Goal: Complete application form

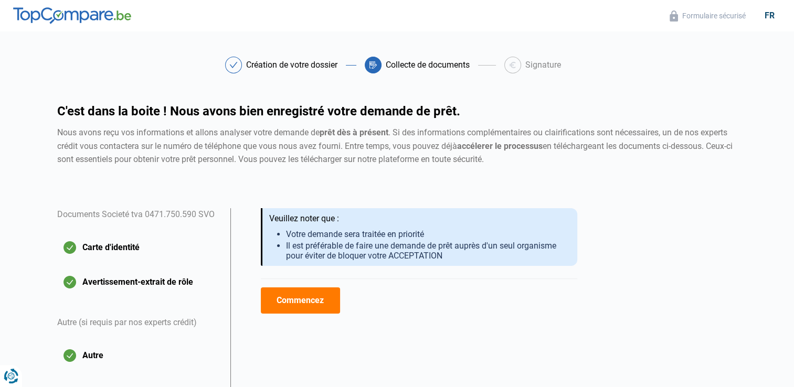
click at [306, 302] on button "Commencez" at bounding box center [300, 301] width 79 height 26
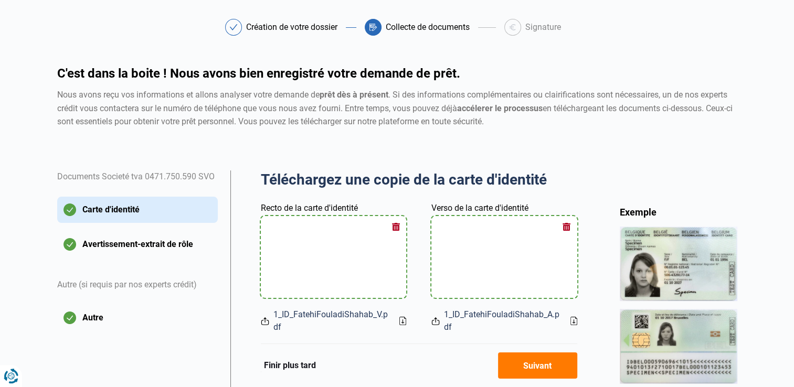
scroll to position [158, 0]
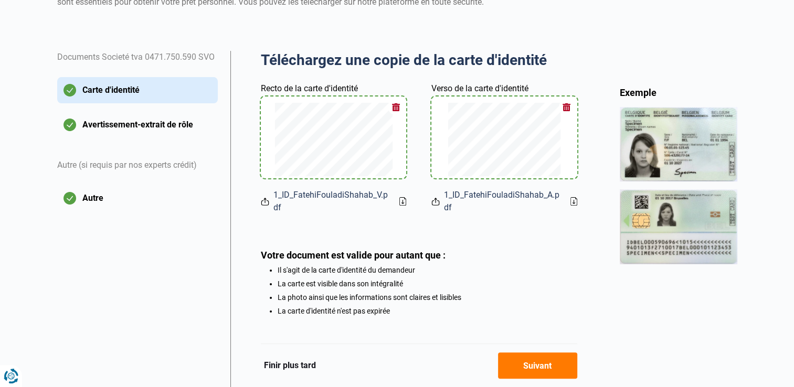
click at [546, 371] on button "Suivant" at bounding box center [537, 366] width 79 height 26
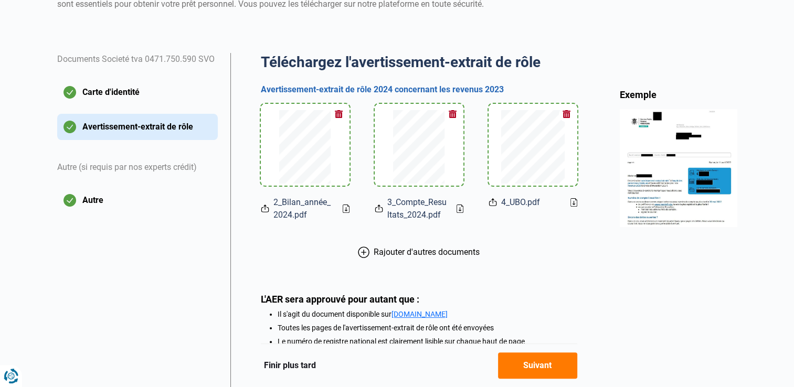
scroll to position [158, 0]
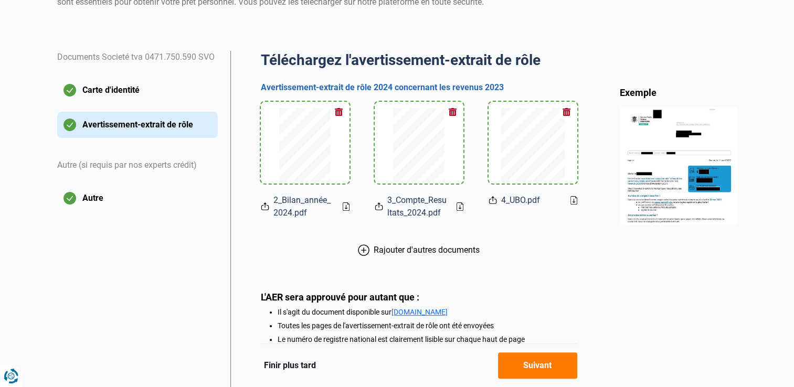
click at [567, 113] on button "button" at bounding box center [567, 112] width 16 height 16
click at [539, 169] on input "file" at bounding box center [533, 143] width 89 height 82
click at [547, 366] on button "Suivant" at bounding box center [537, 366] width 79 height 26
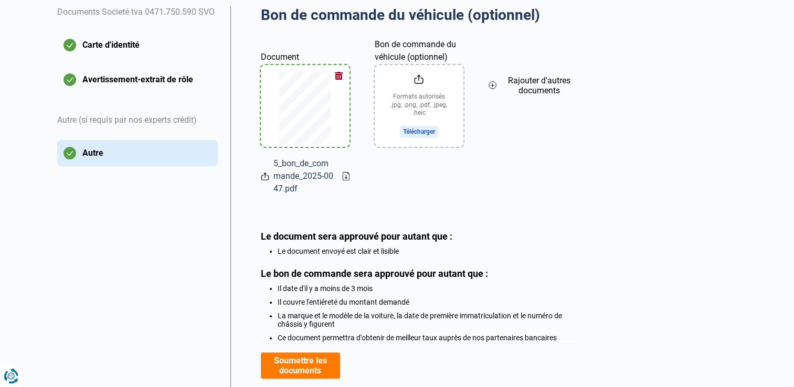
scroll to position [210, 0]
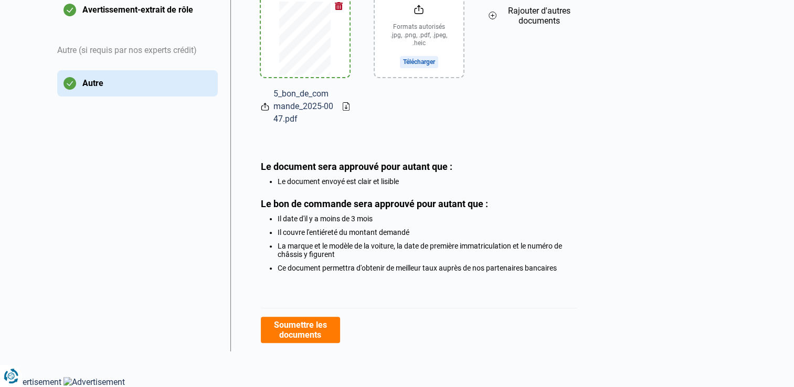
click at [319, 341] on button "Soumettre les documents" at bounding box center [300, 330] width 79 height 26
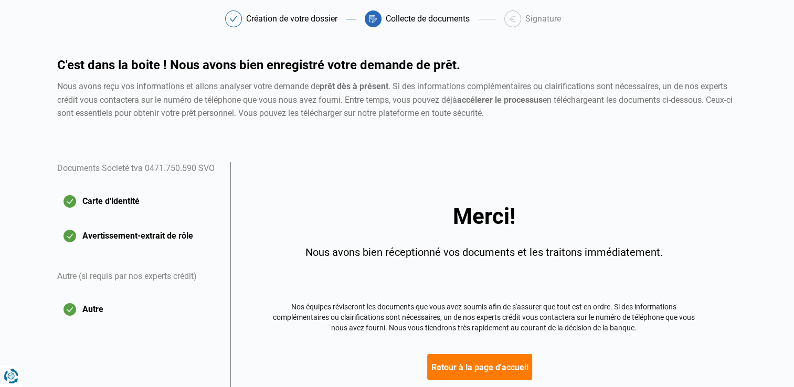
scroll to position [118, 0]
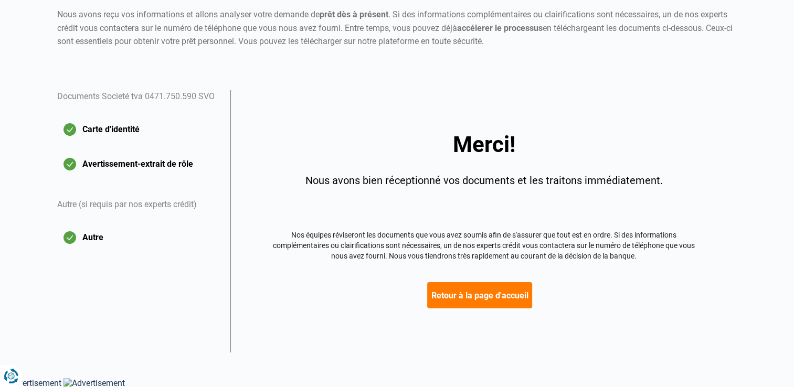
click at [493, 305] on button "Retour à la page d'accueil" at bounding box center [479, 295] width 105 height 26
